Goal: Transaction & Acquisition: Book appointment/travel/reservation

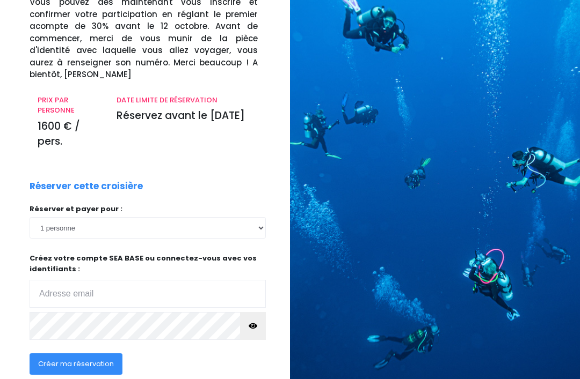
scroll to position [127, 0]
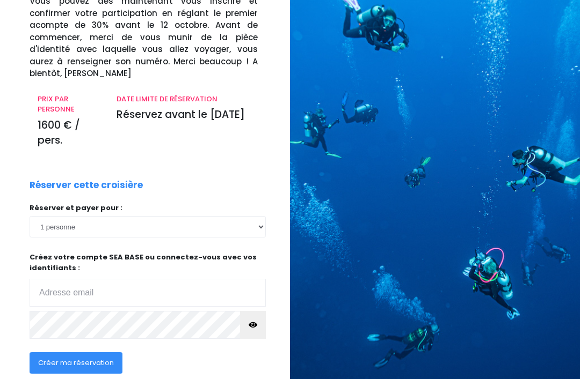
click at [179, 279] on input "email" at bounding box center [148, 293] width 236 height 28
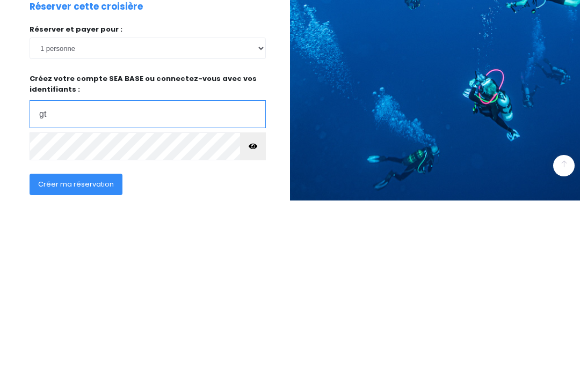
type input "gt150397@yahoo.fr"
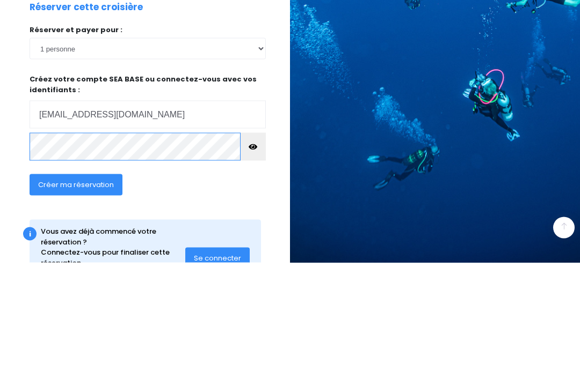
scroll to position [174, 0]
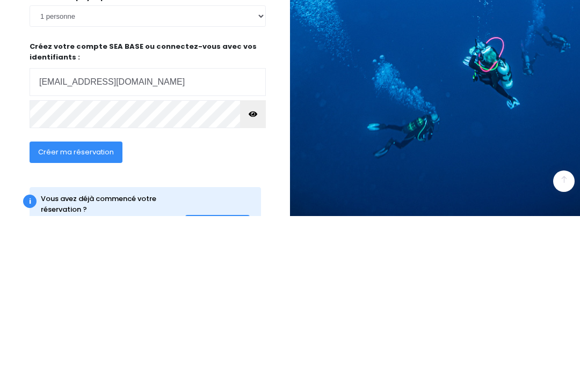
click at [98, 310] on span "Créer ma réservation" at bounding box center [76, 315] width 76 height 10
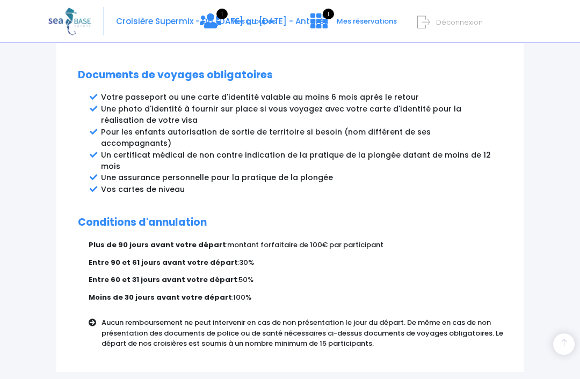
scroll to position [629, 0]
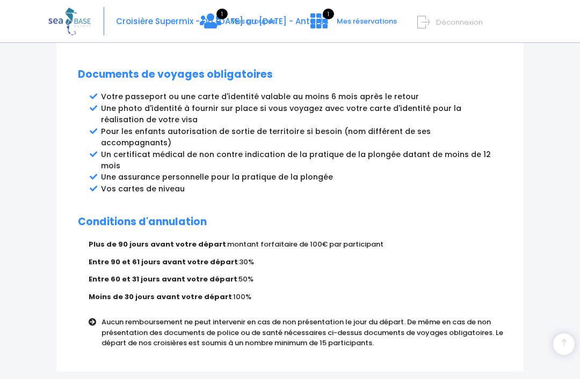
scroll to position [619, 0]
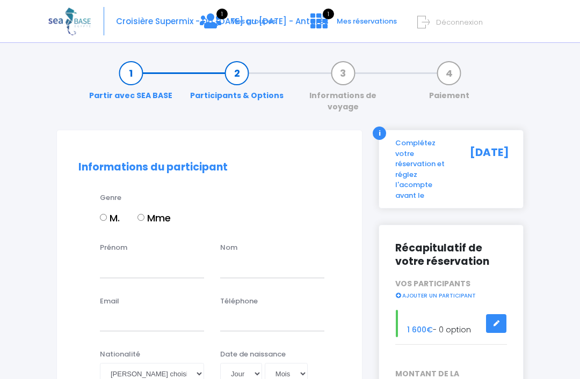
click at [103, 214] on input "M." at bounding box center [103, 217] width 7 height 7
radio input "true"
click at [163, 258] on input "Prénom" at bounding box center [152, 267] width 104 height 21
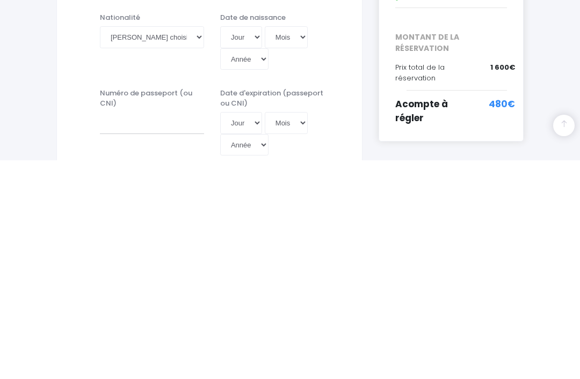
scroll to position [119, 0]
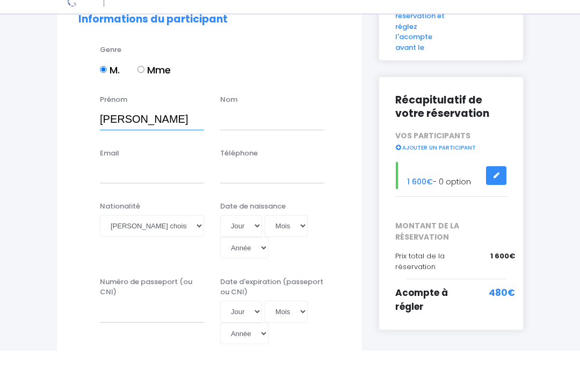
type input "Christophe"
click at [276, 137] on input "text" at bounding box center [272, 147] width 104 height 21
type input "GOLETTO"
click at [157, 191] on input "Email" at bounding box center [152, 201] width 104 height 21
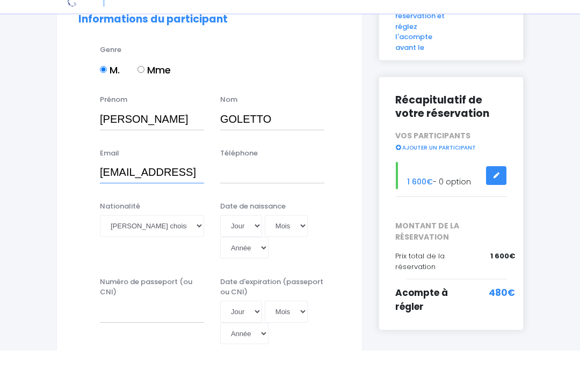
type input "[EMAIL_ADDRESS][DOMAIN_NAME]"
click at [286, 191] on input "Téléphone" at bounding box center [272, 201] width 104 height 21
type input "0664"
type input "0664026016"
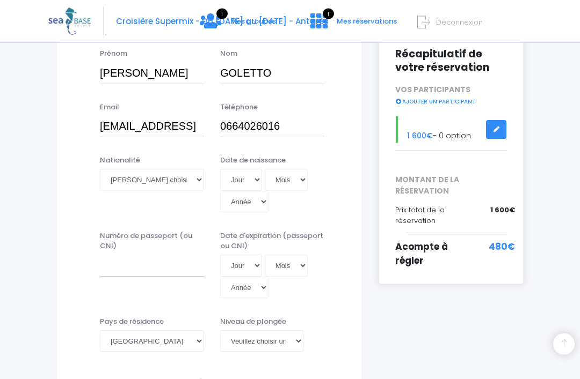
scroll to position [194, 0]
click at [203, 169] on select "Veuillez choisir une nationalité Afghane Albanaise Algerienne Allemande America…" at bounding box center [152, 179] width 104 height 21
select select "Française"
click at [236, 169] on select "Jour 01 02 03 04 05 06 07 08 09 10 11 12 13 14 15 16 17 18 19 20 21 22 23 24 25…" at bounding box center [241, 179] width 42 height 21
select select "26"
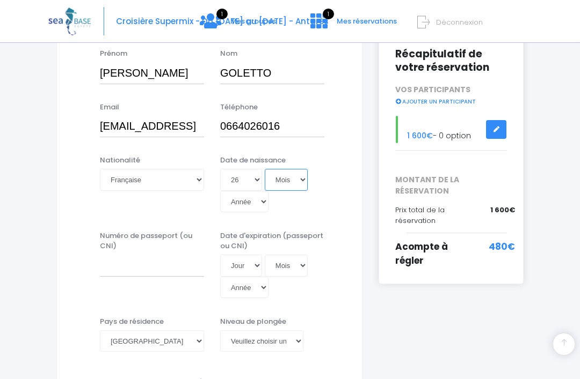
click at [276, 169] on select "Mois 01 02 03 04 05 06 07 08 09 10 11 12" at bounding box center [286, 179] width 43 height 21
select select "04"
click at [268, 191] on select "Année 2045 2044 2043 2042 2041 2040 2039 2038 2037 2036 2035 2034 2033 2032 203…" at bounding box center [244, 201] width 48 height 21
select select "1977"
type input "1977-04-26"
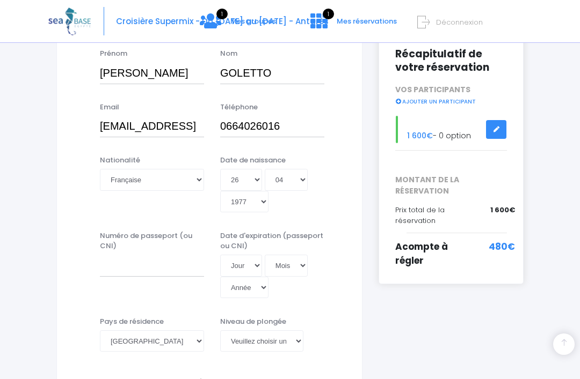
click at [297, 331] on select "Veuillez choisir un niveau de plongée Non plongeur Junior OW diver Adventure OW…" at bounding box center [261, 341] width 83 height 21
select select "N3"
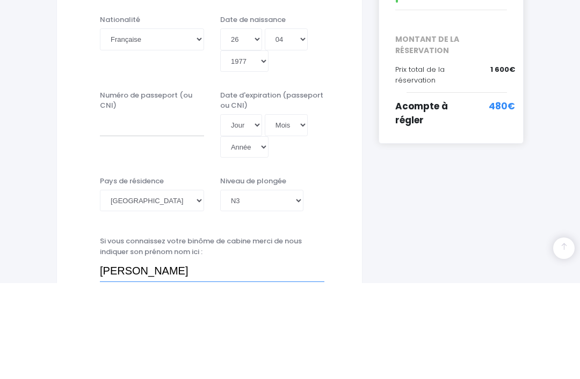
type input "Mr Thierry FERNANDEZ"
click at [180, 210] on input "Numéro de passeport (ou CNI)" at bounding box center [152, 220] width 104 height 21
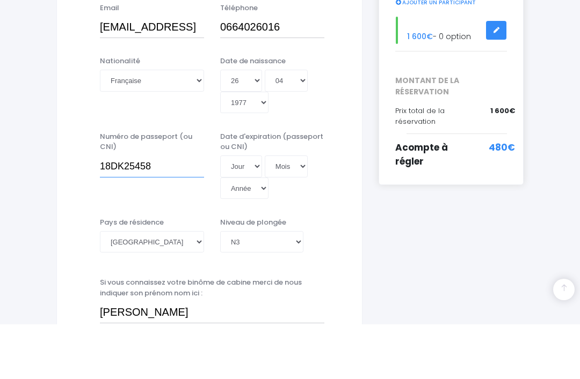
type input "18DK25458"
click at [242, 210] on select "Jour 01 02 03 04 05 06 07 08 09 10 11 12 13 14 15 16 17 18 19 20 21 22 23 24 25…" at bounding box center [241, 220] width 42 height 21
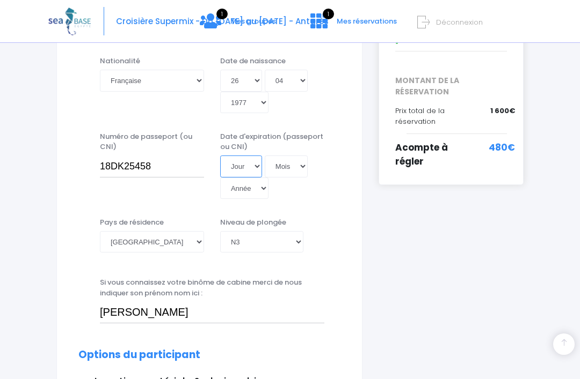
select select "18"
click at [281, 156] on select "Mois 01 02 03 04 05 06 07 08 09 10 11 12" at bounding box center [286, 166] width 43 height 21
select select "06"
click at [268, 178] on select "Année 2045 2044 2043 2042 2041 2040 2039 2038 2037 2036 2035 2034 2033 2032 203…" at bounding box center [244, 188] width 48 height 21
select select "2028"
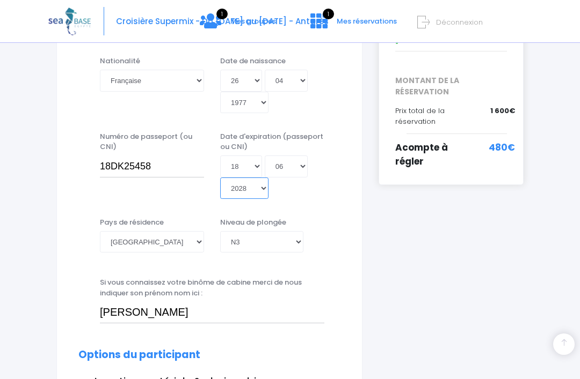
type input "2028-06-18"
click at [200, 231] on select "Afghanistan Afrique du Sud Albanie Algérie Allemagne Andorre Angola Anguilla An…" at bounding box center [152, 241] width 104 height 21
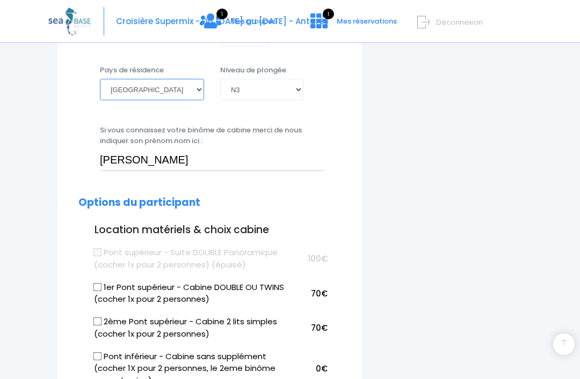
scroll to position [455, 0]
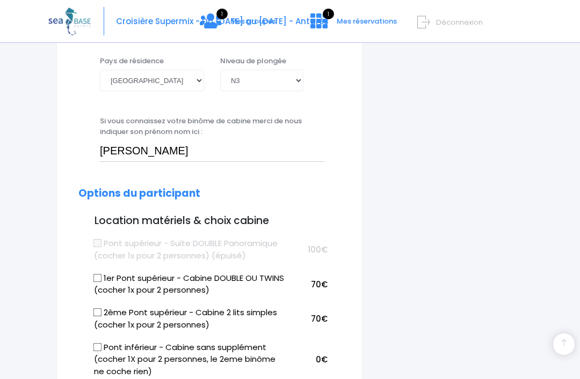
click at [99, 274] on input "1er Pont supérieur - Cabine DOUBLE OU TWINS (cocher 1x pour 2 personnes)" at bounding box center [97, 278] width 9 height 9
checkbox input "false"
click at [100, 309] on input "2ème Pont supérieur - Cabine 2 lits simples (cocher 1x pour 2 personnes)" at bounding box center [97, 313] width 9 height 9
checkbox input "true"
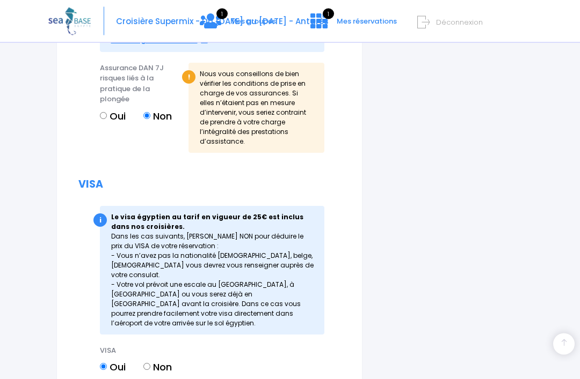
scroll to position [1349, 0]
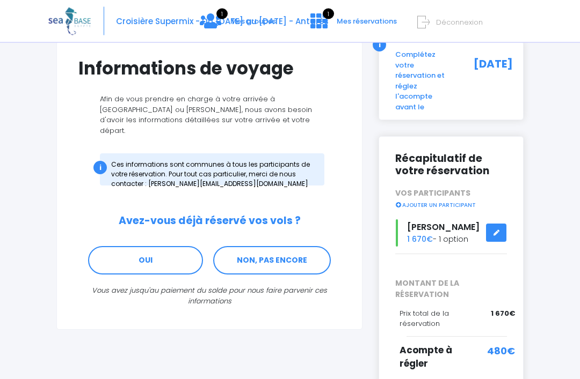
scroll to position [89, 0]
click at [297, 246] on link "NON, PAS ENCORE" at bounding box center [272, 260] width 118 height 29
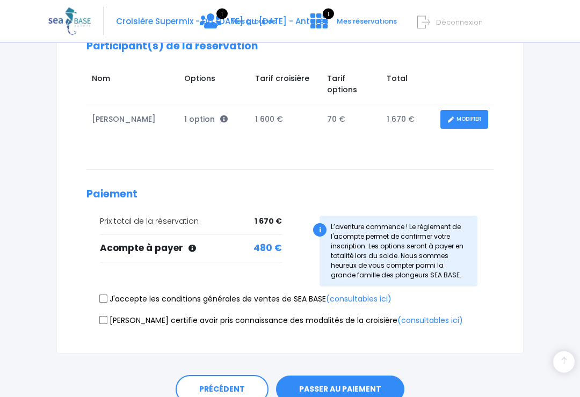
scroll to position [183, 0]
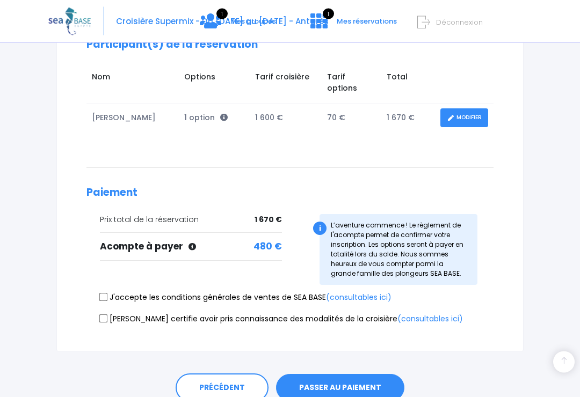
click at [107, 293] on input "J'accepte les conditions générales de ventes de SEA BASE (consultables ici)" at bounding box center [103, 297] width 9 height 9
checkbox input "true"
click at [106, 315] on input "Je certifie avoir pris connaissance des modalités de la croisière (consultables…" at bounding box center [103, 319] width 9 height 9
checkbox input "true"
click at [374, 375] on button "PASSER AU PAIEMENT" at bounding box center [340, 389] width 128 height 28
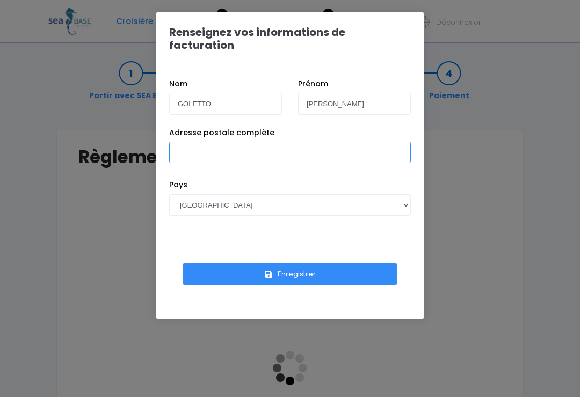
click at [339, 142] on input "Adresse postale complète" at bounding box center [290, 152] width 242 height 21
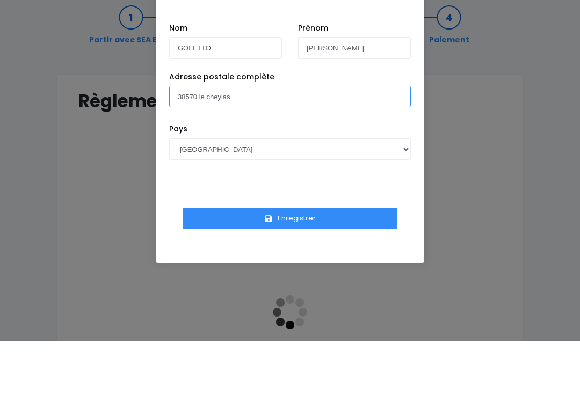
type input "38570 le cheylas"
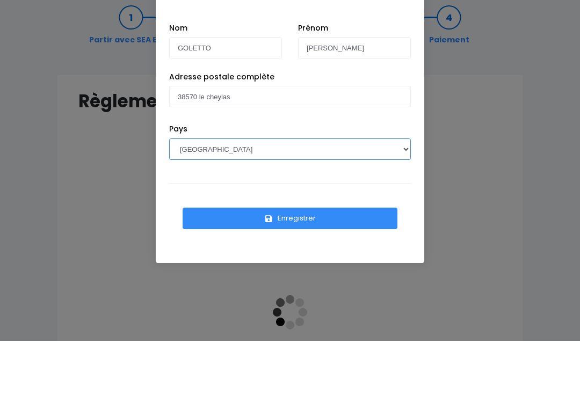
click at [295, 194] on select "[GEOGRAPHIC_DATA] [GEOGRAPHIC_DATA], [GEOGRAPHIC_DATA] [GEOGRAPHIC_DATA] [GEOGR…" at bounding box center [290, 204] width 242 height 21
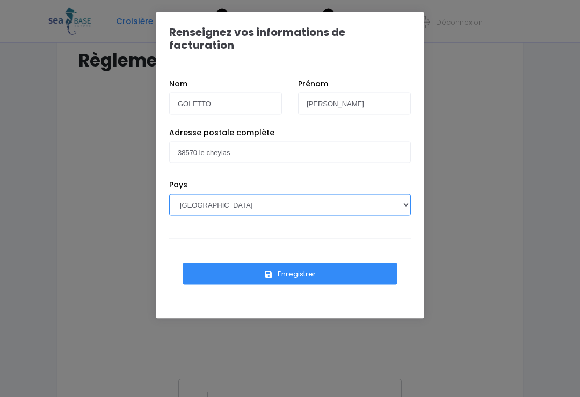
scroll to position [97, 0]
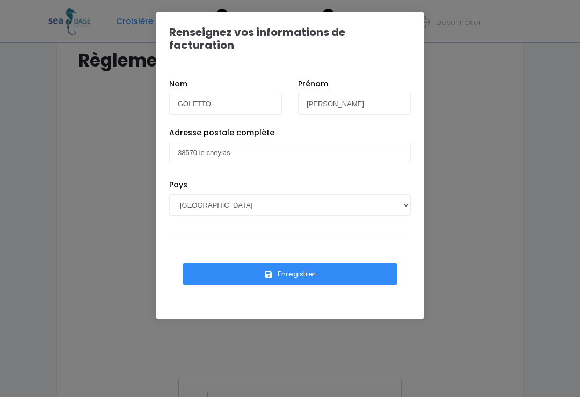
click at [346, 265] on button "Enregistrer" at bounding box center [289, 274] width 215 height 21
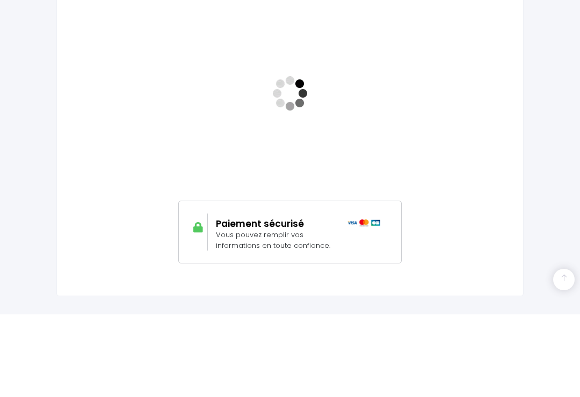
scroll to position [254, 0]
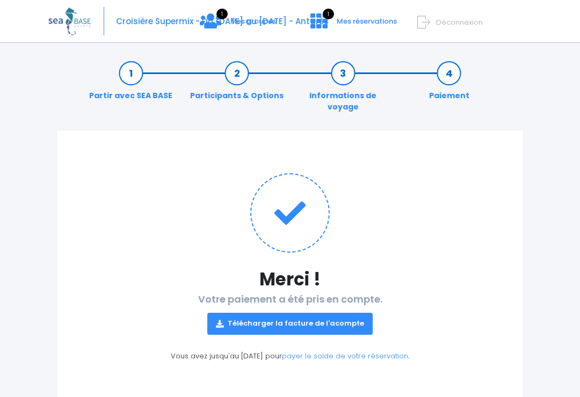
click at [341, 313] on link "Télécharger la facture de l'acompte" at bounding box center [289, 323] width 165 height 21
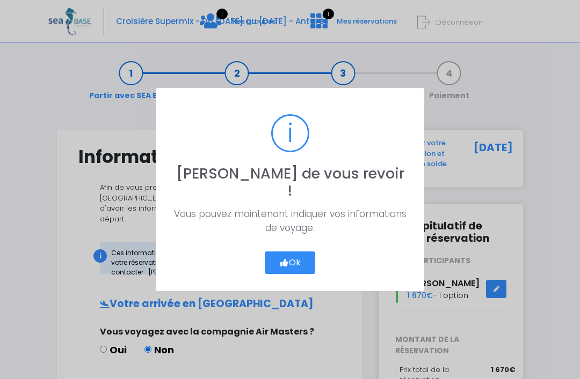
click at [287, 263] on icon "button" at bounding box center [284, 263] width 10 height 0
